Goal: Information Seeking & Learning: Understand process/instructions

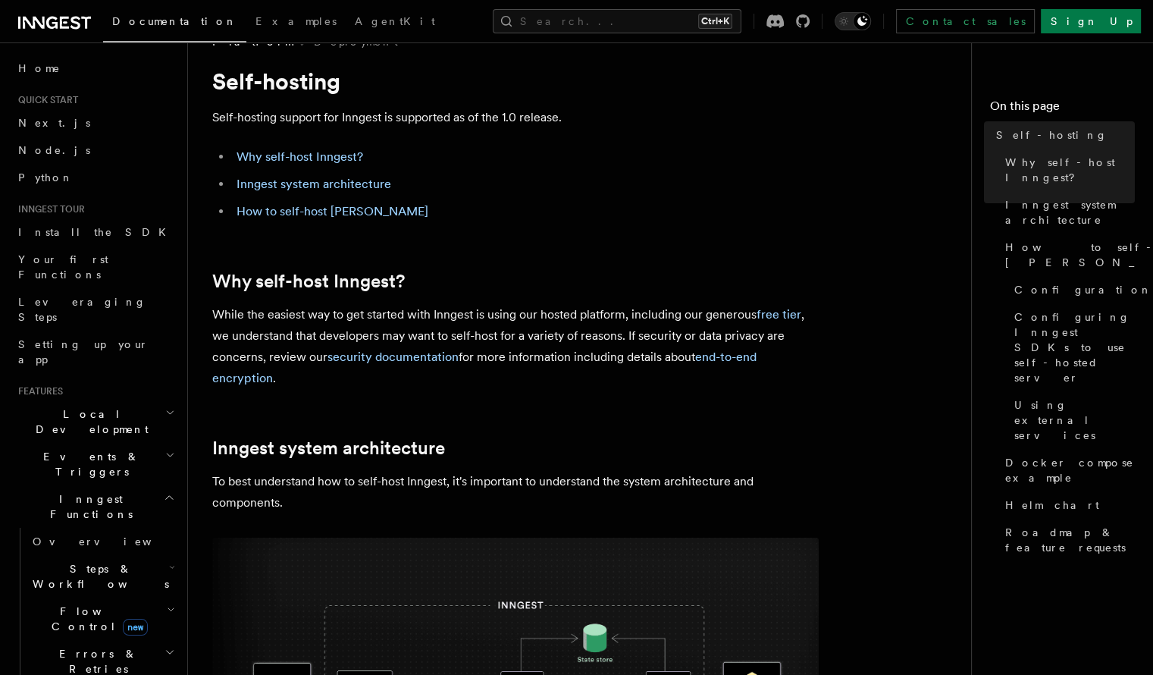
scroll to position [20, 0]
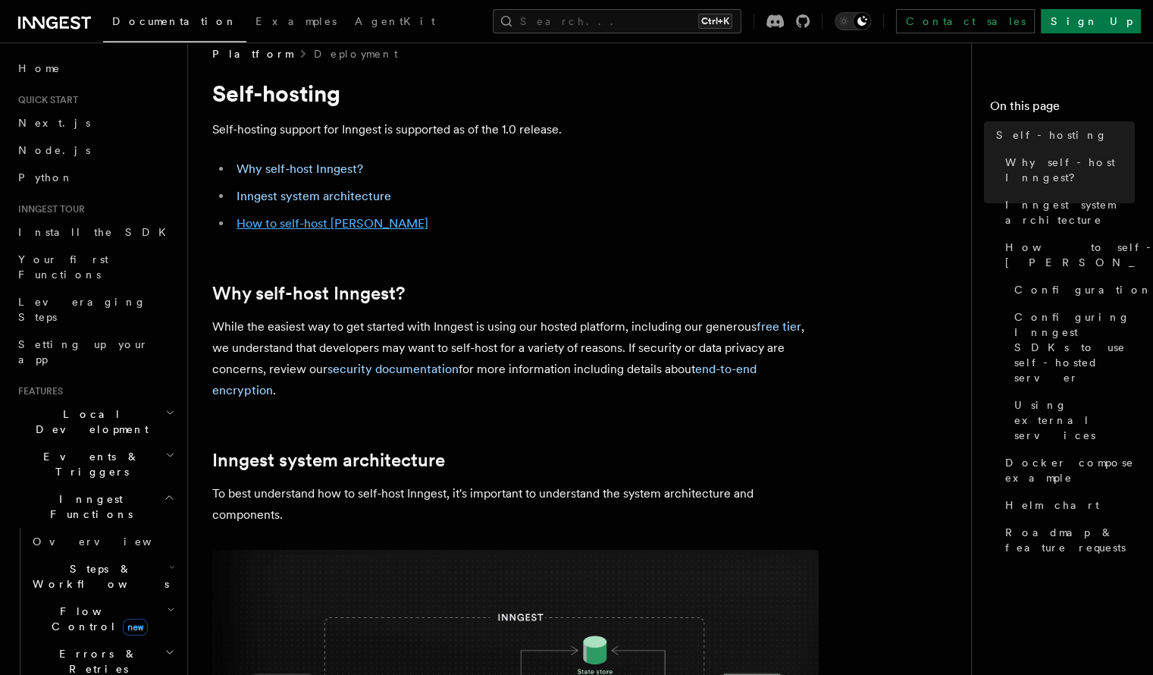
click at [364, 224] on link "How to self-host [PERSON_NAME]" at bounding box center [332, 223] width 192 height 14
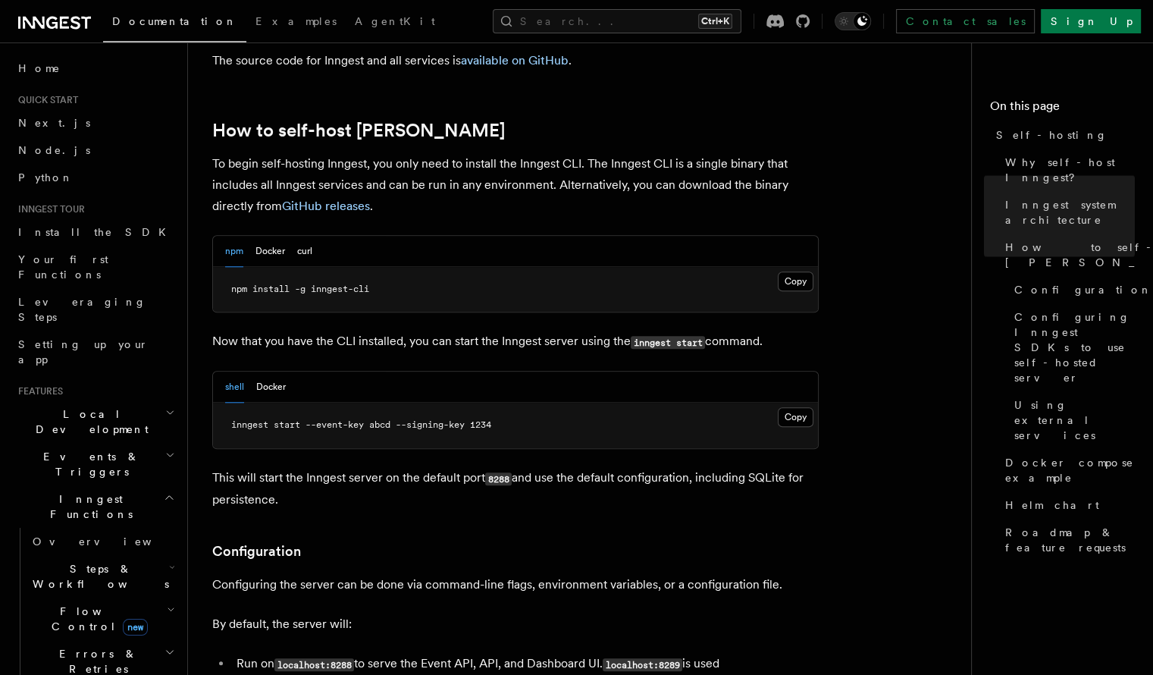
scroll to position [1474, 0]
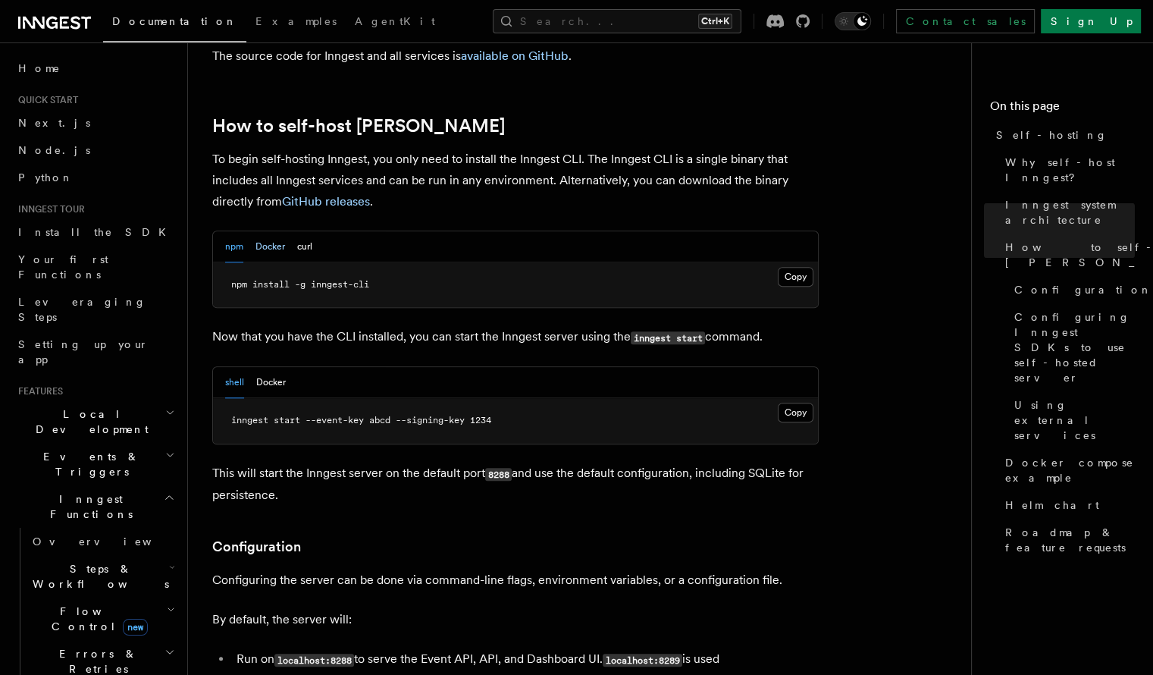
click at [276, 231] on button "Docker" at bounding box center [270, 246] width 30 height 31
click at [303, 231] on button "curl" at bounding box center [304, 246] width 15 height 31
click at [275, 231] on button "Docker" at bounding box center [270, 246] width 30 height 31
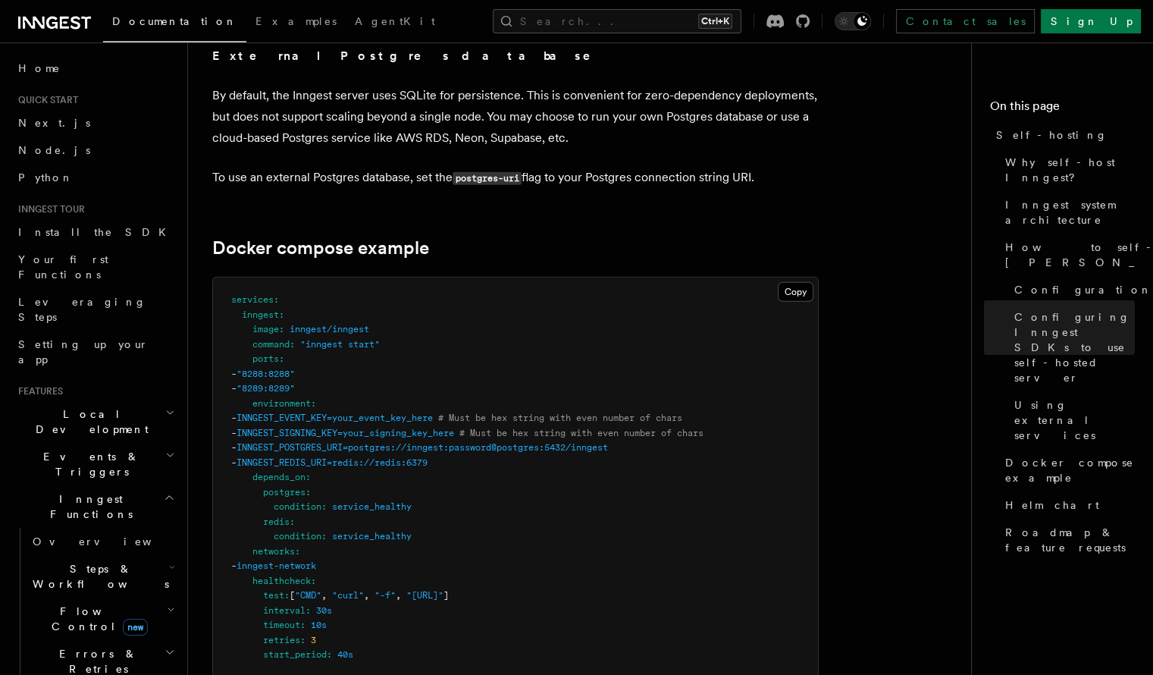
scroll to position [3901, 0]
click at [787, 280] on button "Copy Copied" at bounding box center [796, 290] width 36 height 20
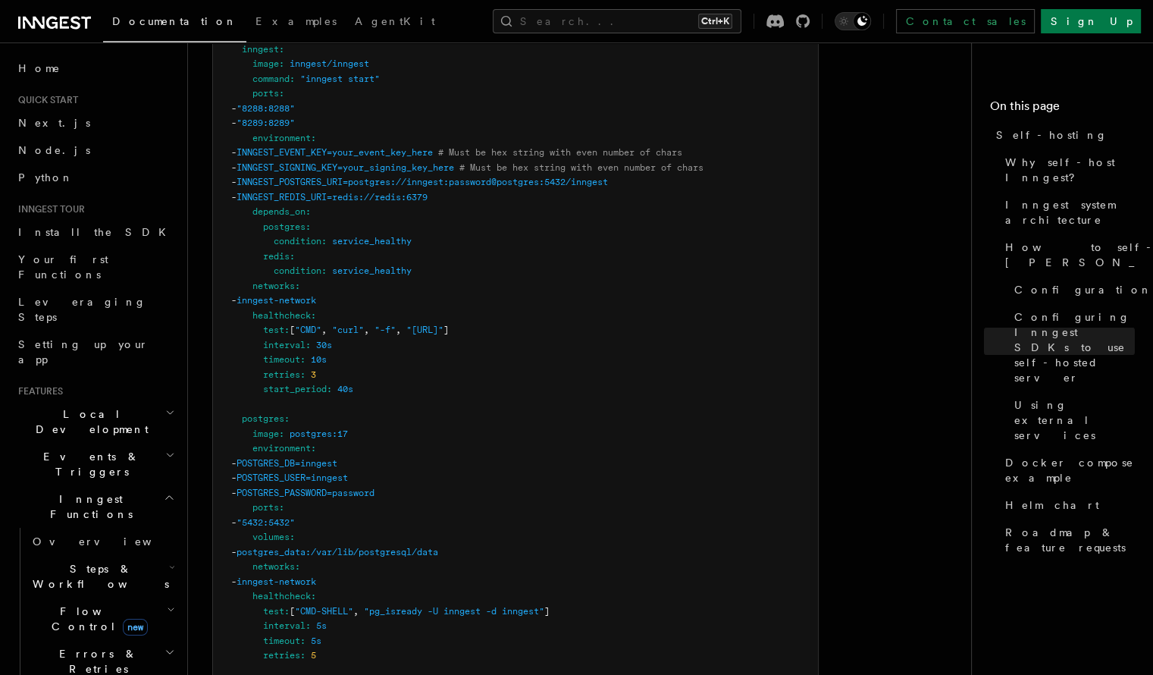
scroll to position [4162, 0]
click at [659, 170] on pre "services : inngest : image : inngest/inngest command : "inngest start" ports : …" at bounding box center [515, 517] width 605 height 1006
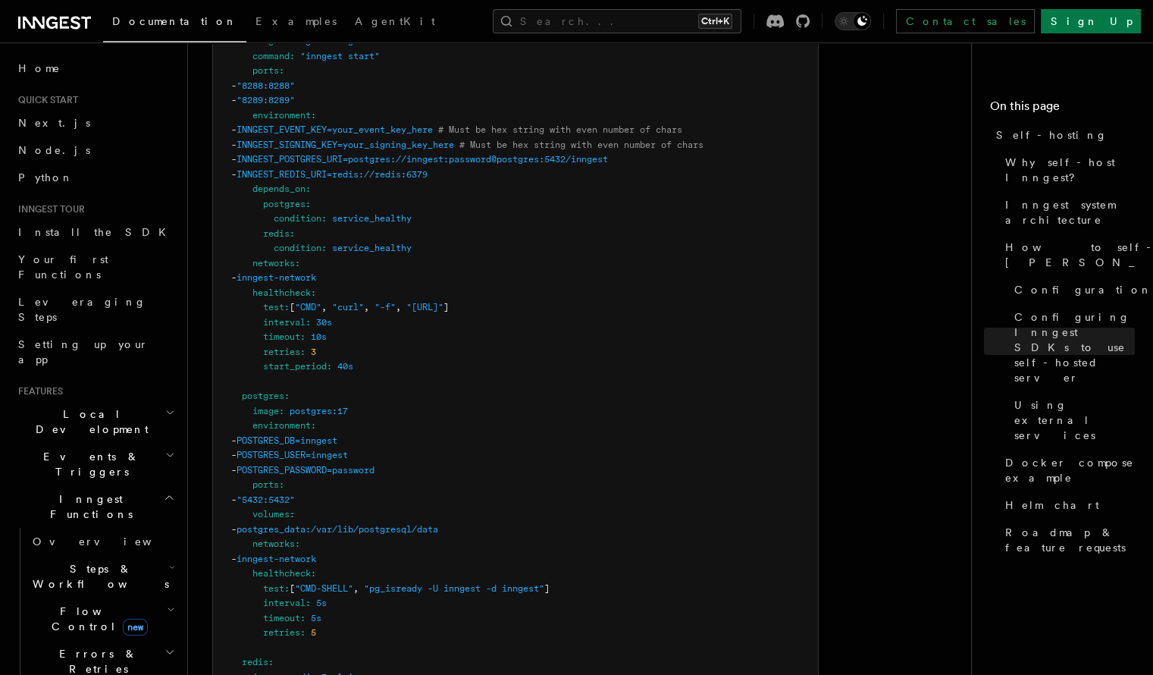
scroll to position [4193, 0]
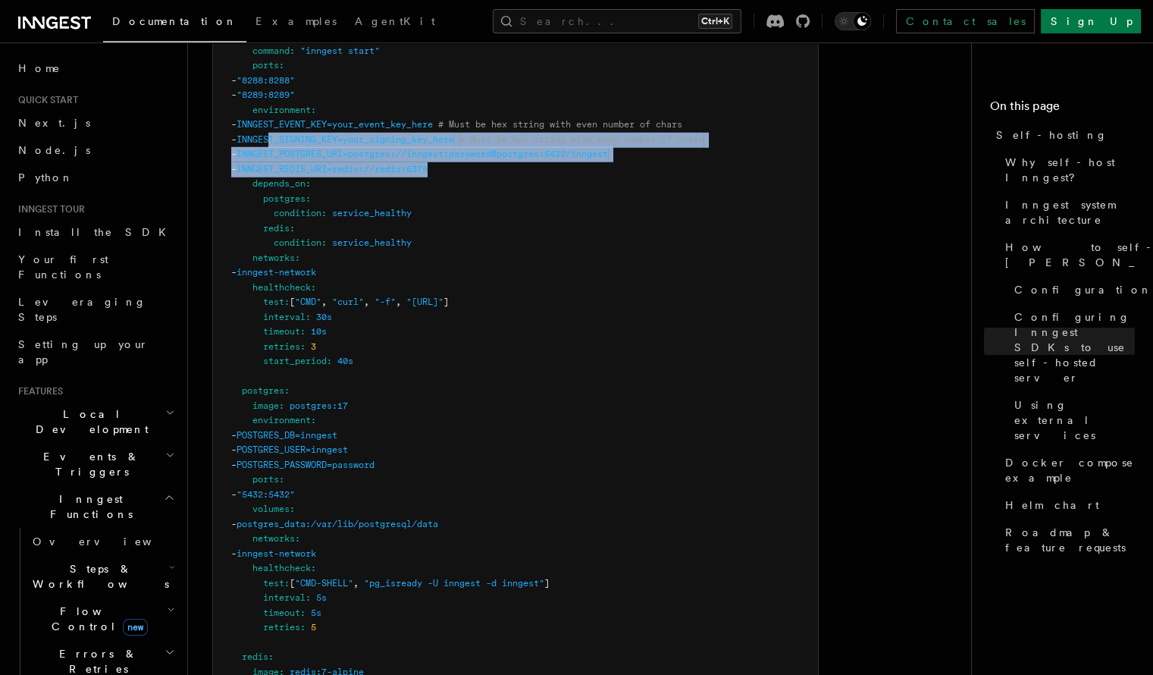
drag, startPoint x: 474, startPoint y: 158, endPoint x: 304, endPoint y: 124, distance: 174.1
click at [304, 124] on pre "services : inngest : image : inngest/inngest command : "inngest start" ports : …" at bounding box center [515, 487] width 605 height 1006
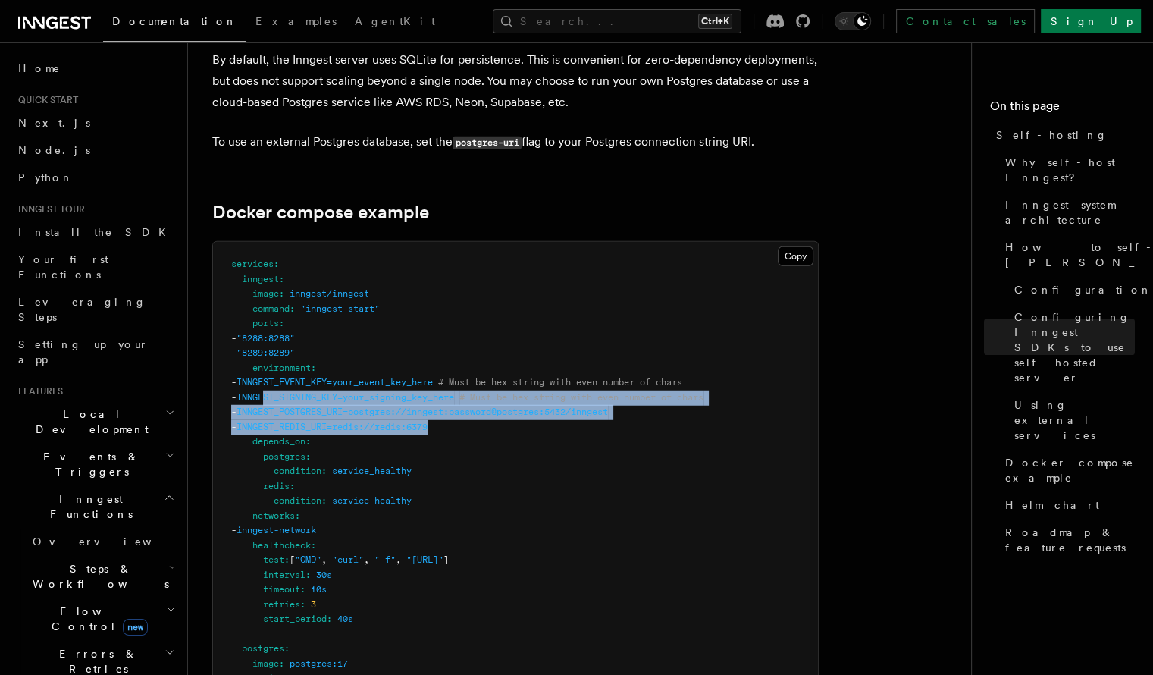
scroll to position [3934, 0]
click at [794, 249] on button "Copy Copied" at bounding box center [796, 257] width 36 height 20
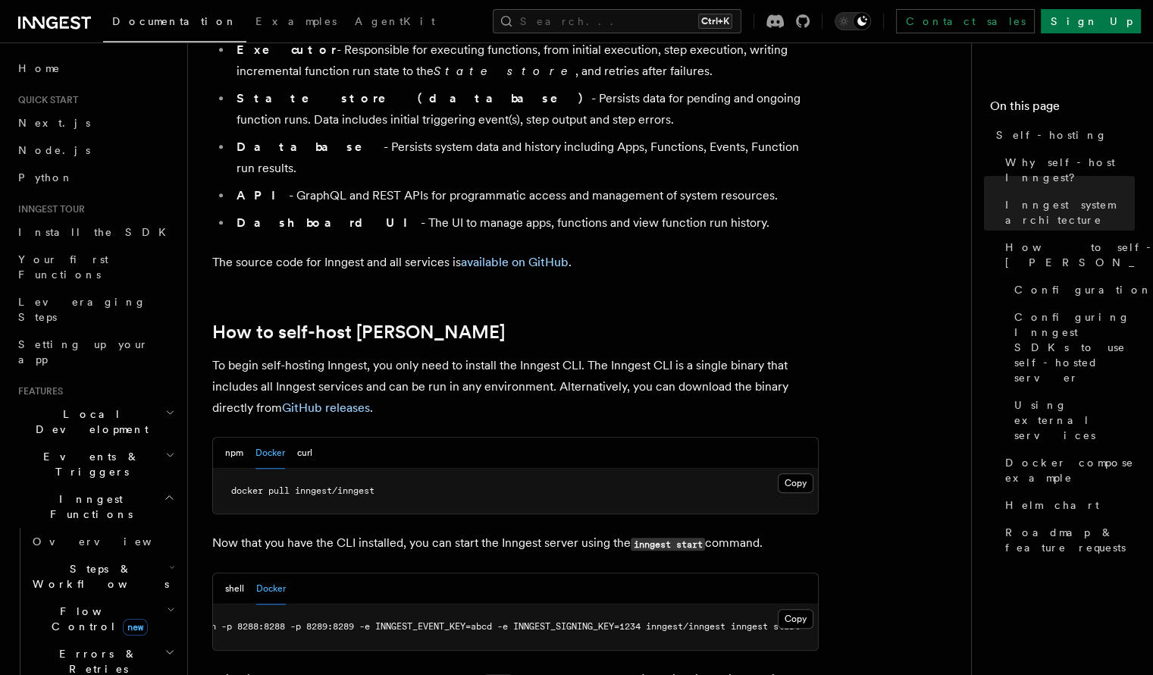
scroll to position [1269, 0]
click at [233, 437] on button "npm" at bounding box center [234, 452] width 18 height 31
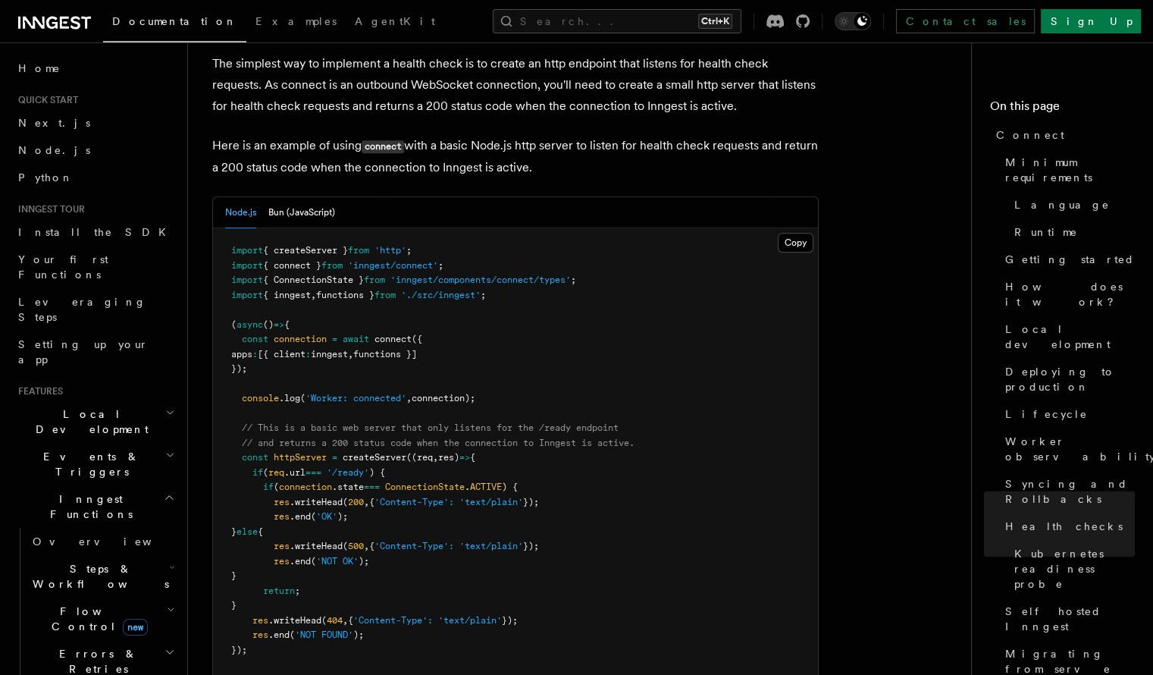
scroll to position [5990, 0]
